Goal: Task Accomplishment & Management: Complete application form

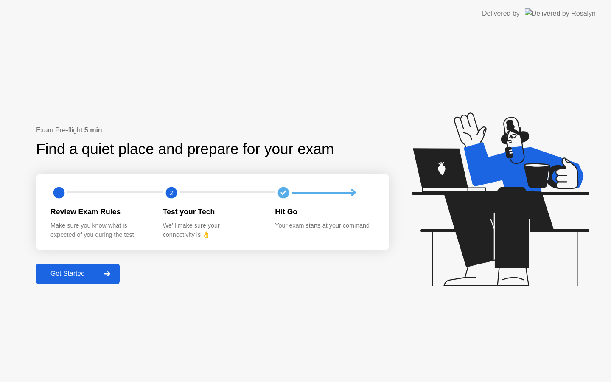
click at [70, 281] on button "Get Started" at bounding box center [78, 273] width 84 height 20
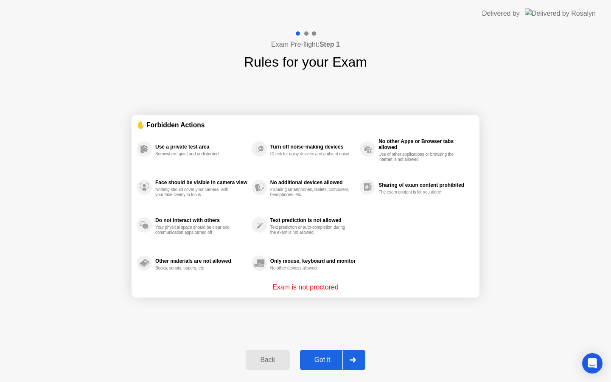
click at [328, 366] on button "Got it" at bounding box center [332, 360] width 65 height 20
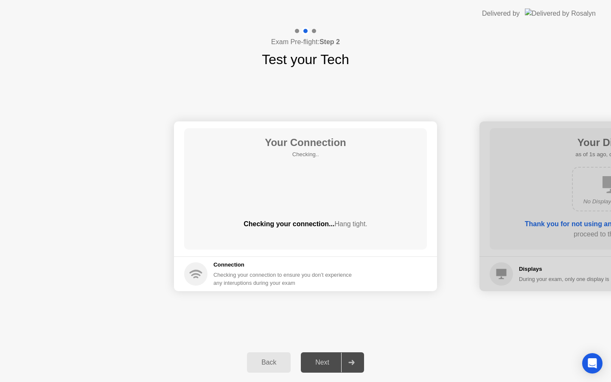
click at [325, 362] on div "Next" at bounding box center [322, 363] width 38 height 8
click at [359, 70] on div "Your Connection Checking.. Checking your connection... Hang tight. Connection C…" at bounding box center [305, 206] width 611 height 273
click at [349, 232] on div "Checking your connection... Hang tight." at bounding box center [305, 231] width 243 height 24
click at [375, 315] on div "Your Connection Checking.. Checking your connection... Hang tight. Connection C…" at bounding box center [305, 206] width 611 height 273
click at [353, 365] on div at bounding box center [351, 363] width 20 height 20
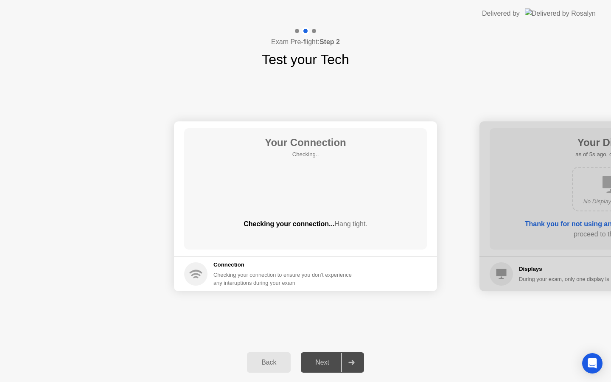
click at [328, 360] on div "Next" at bounding box center [322, 363] width 38 height 8
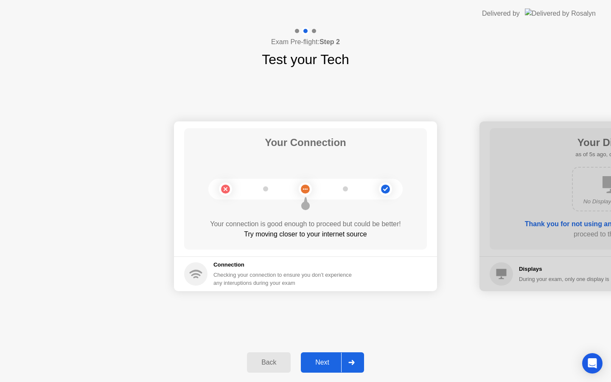
click at [324, 363] on div "Next" at bounding box center [322, 363] width 38 height 8
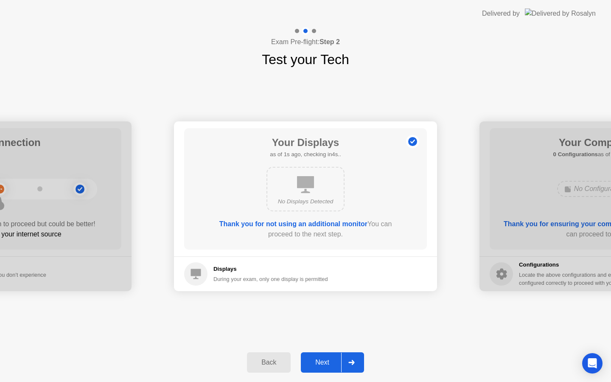
click at [324, 363] on div "Next" at bounding box center [322, 363] width 38 height 8
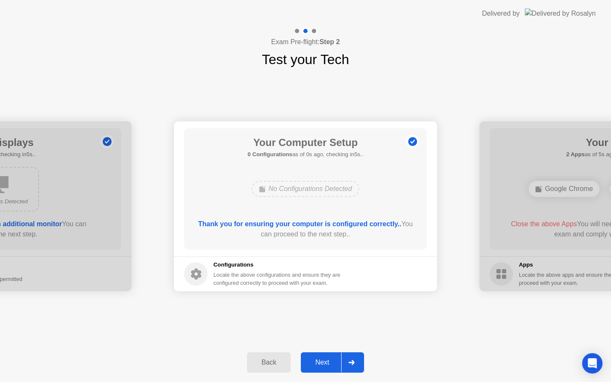
click at [324, 363] on div "Next" at bounding box center [322, 363] width 38 height 8
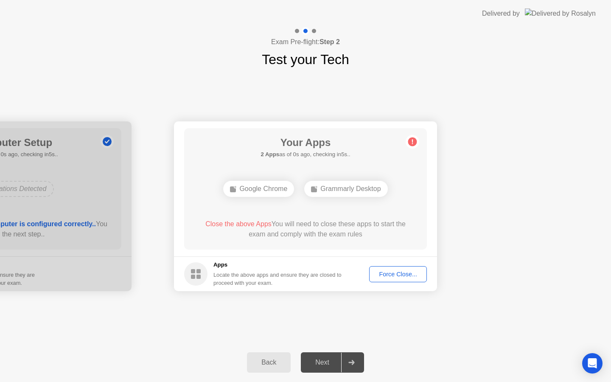
click at [324, 363] on div "Next" at bounding box center [322, 363] width 38 height 8
click at [414, 276] on div "Force Close..." at bounding box center [398, 274] width 52 height 7
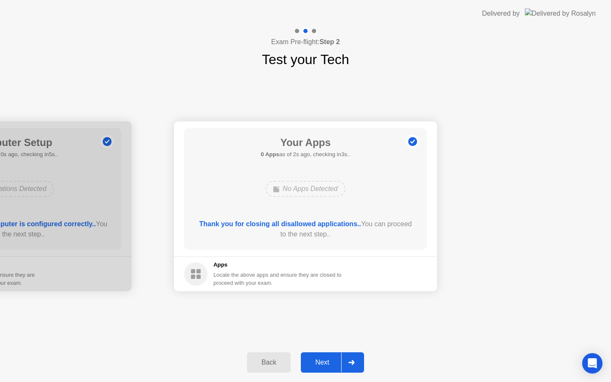
click at [327, 361] on div "Next" at bounding box center [322, 363] width 38 height 8
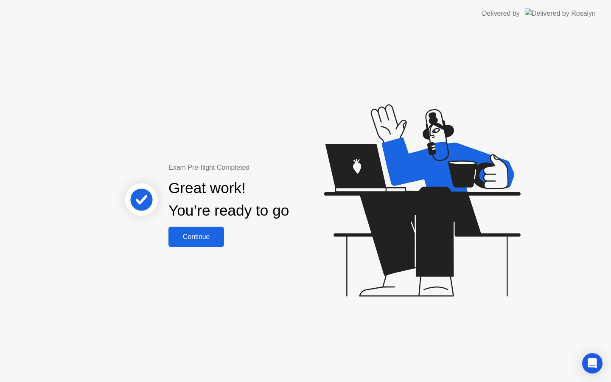
click at [191, 236] on div "Continue" at bounding box center [196, 237] width 50 height 8
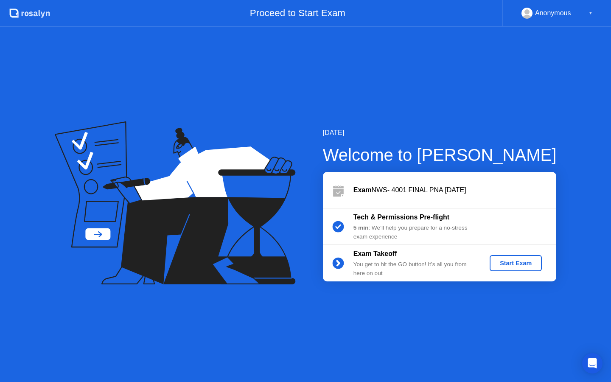
click at [527, 262] on div "Start Exam" at bounding box center [515, 263] width 45 height 7
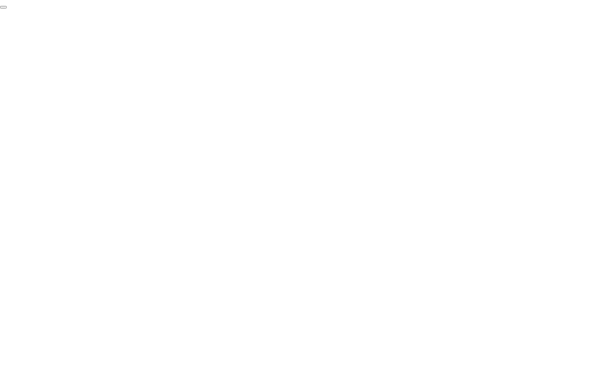
click div "End Proctoring Session"
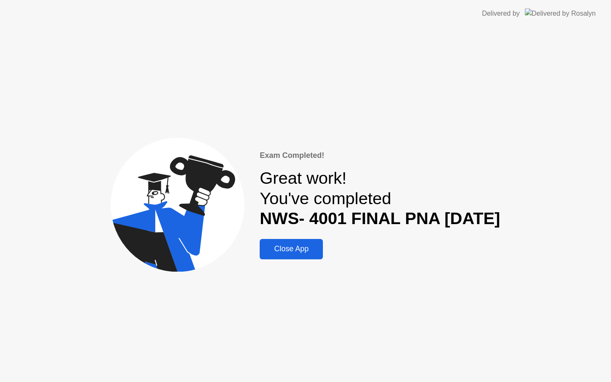
click at [277, 252] on div "Close App" at bounding box center [291, 248] width 58 height 9
